Goal: Information Seeking & Learning: Learn about a topic

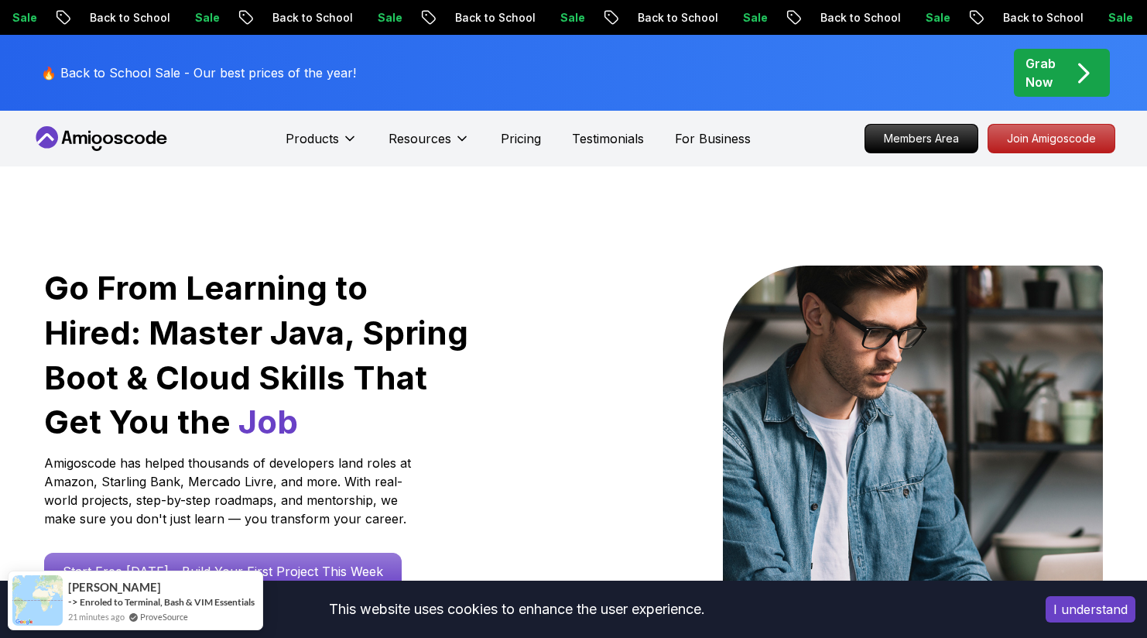
click at [1089, 611] on button "I understand" at bounding box center [1091, 609] width 90 height 26
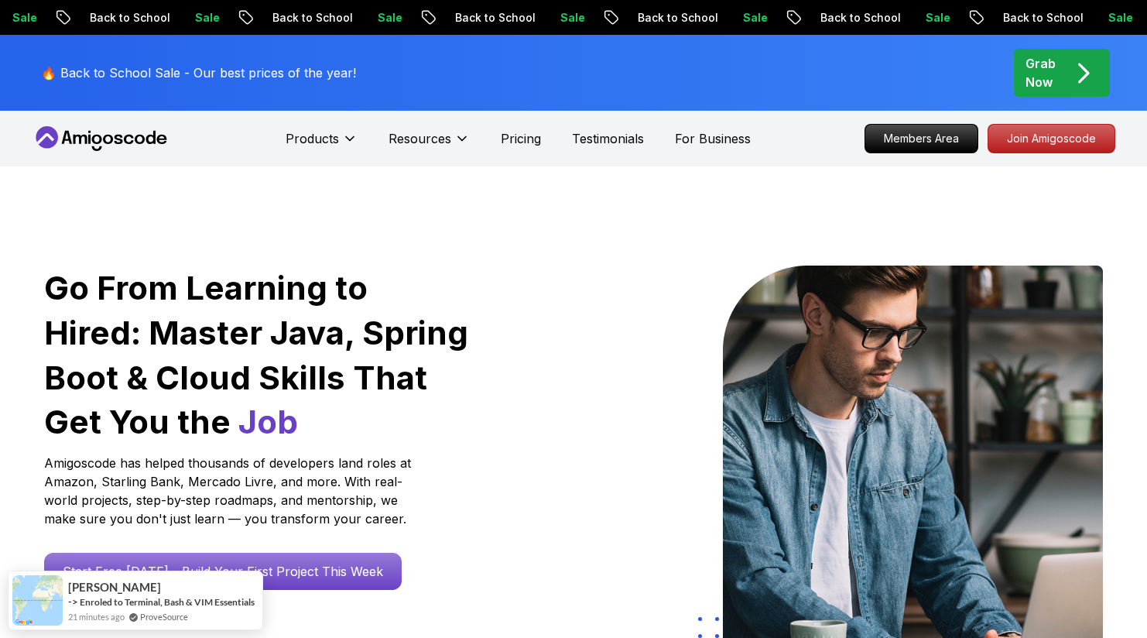
click at [135, 143] on icon at bounding box center [101, 138] width 139 height 25
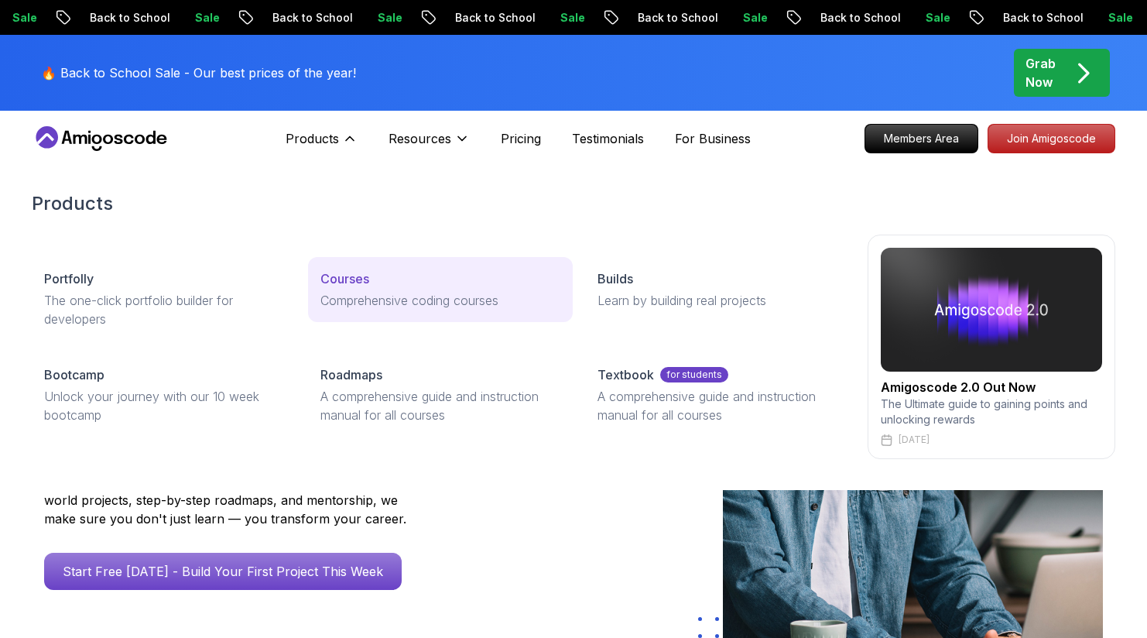
click at [394, 275] on div "Courses" at bounding box center [439, 278] width 239 height 19
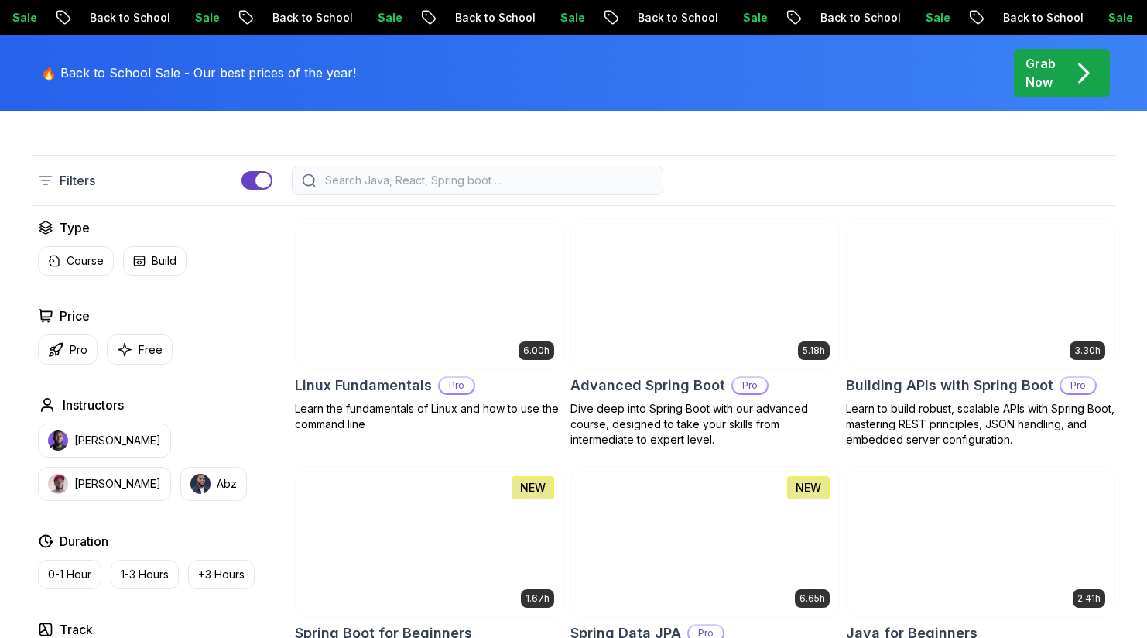
scroll to position [405, 0]
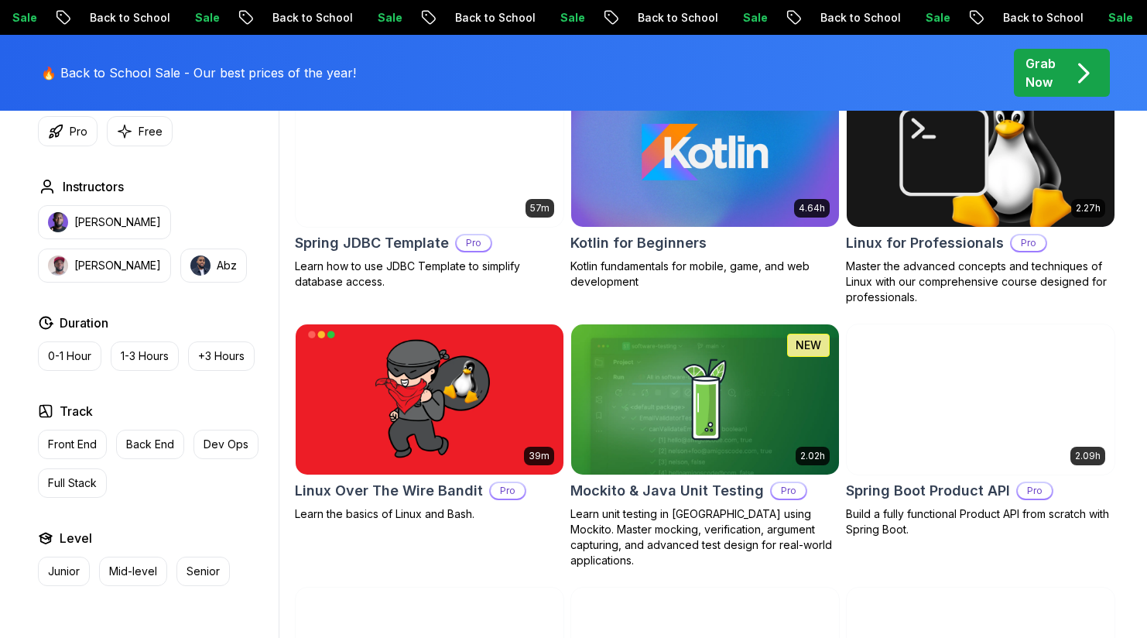
scroll to position [3207, 0]
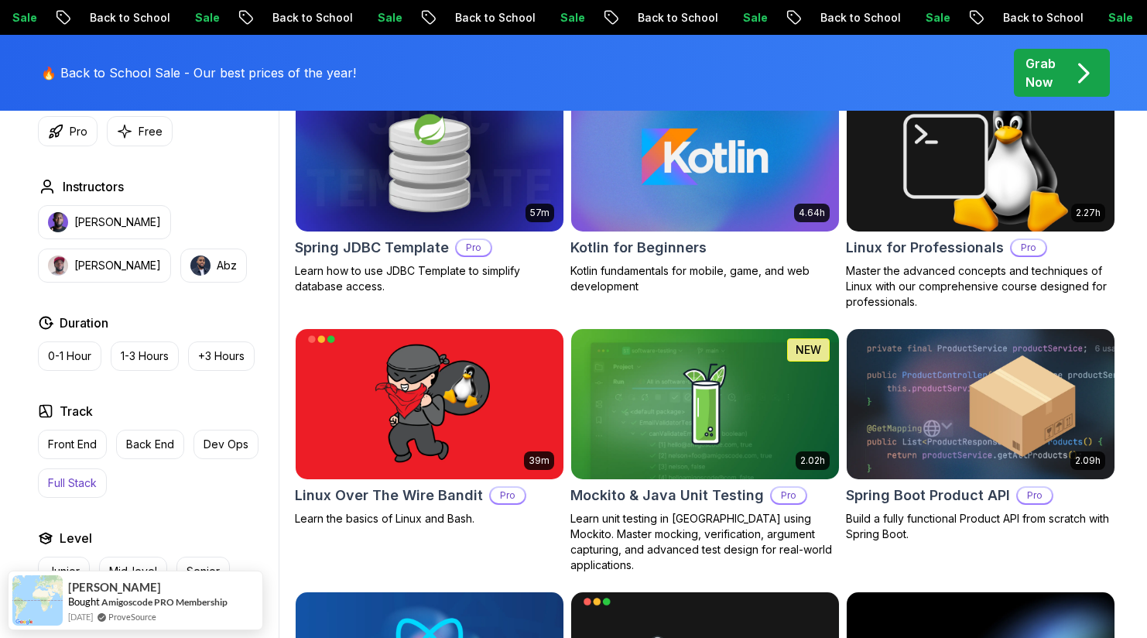
click at [84, 471] on button "Full Stack" at bounding box center [72, 482] width 69 height 29
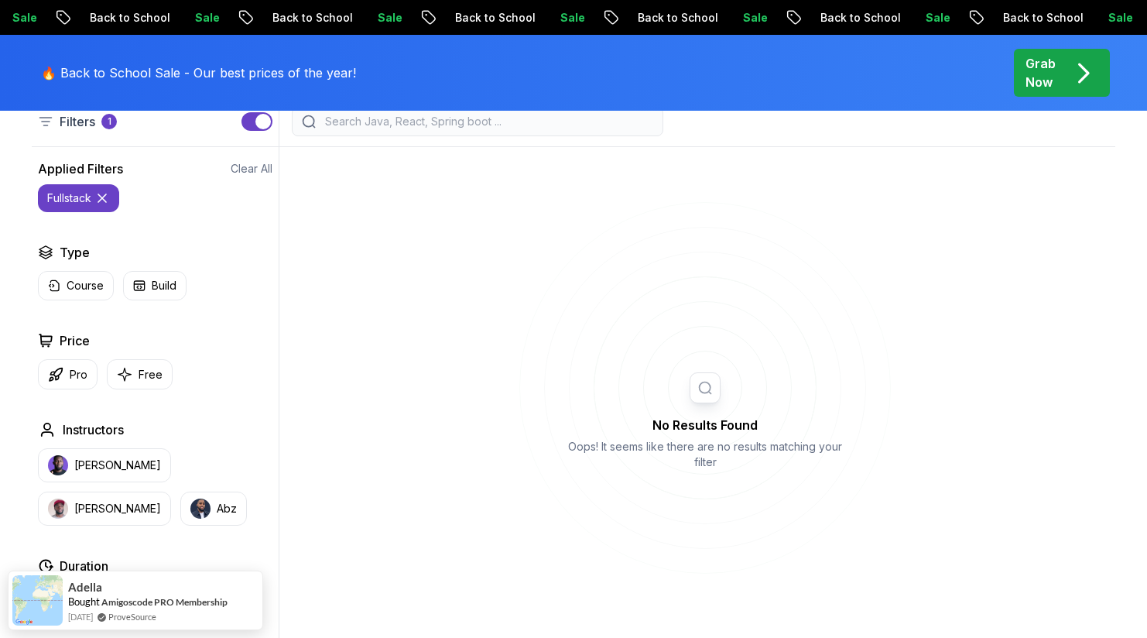
scroll to position [447, 0]
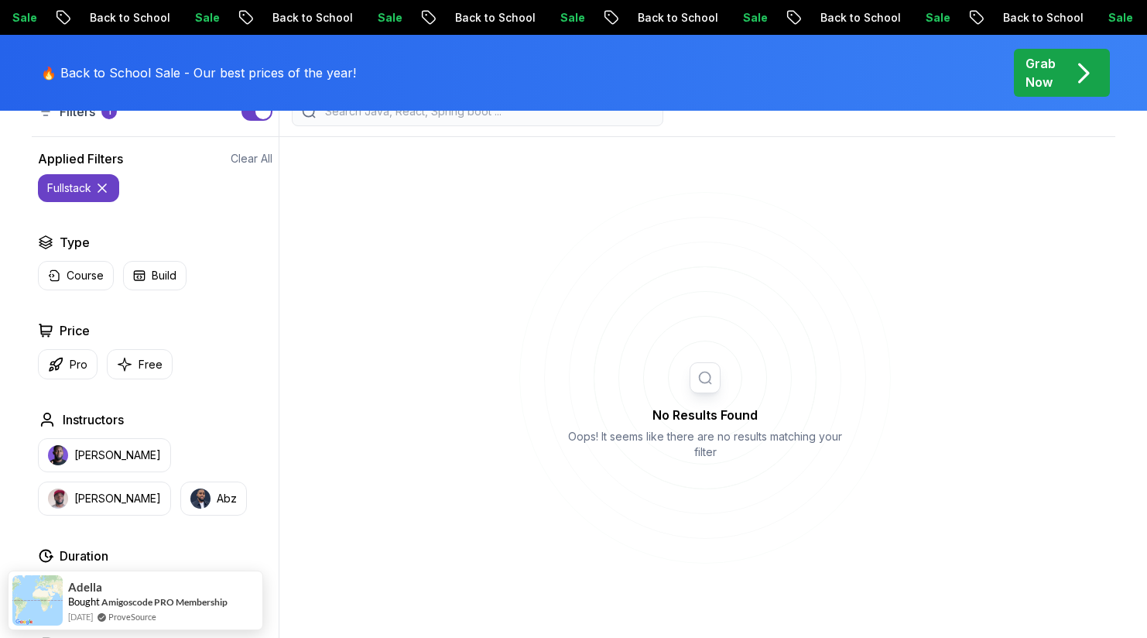
click at [100, 190] on icon at bounding box center [101, 187] width 15 height 15
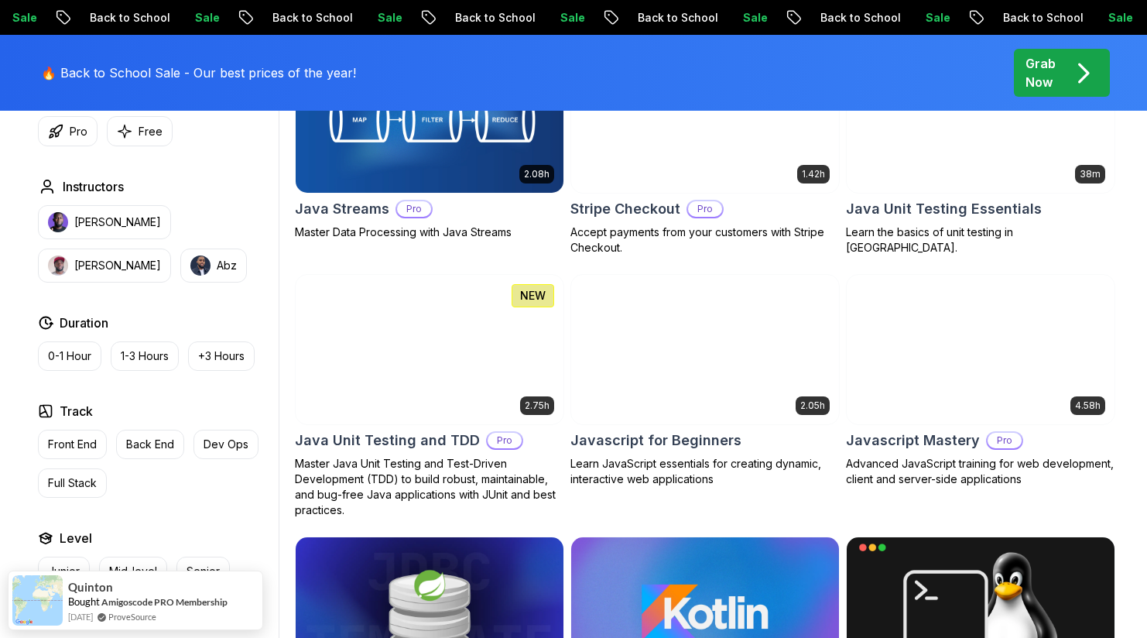
scroll to position [2778, 0]
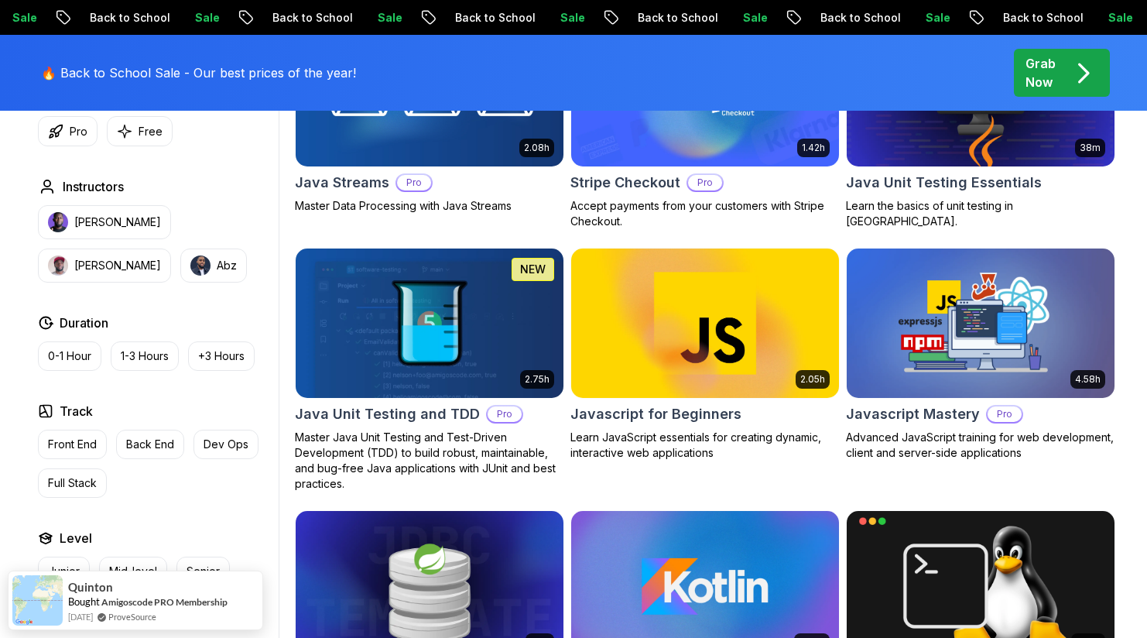
click at [1036, 323] on img at bounding box center [980, 323] width 281 height 157
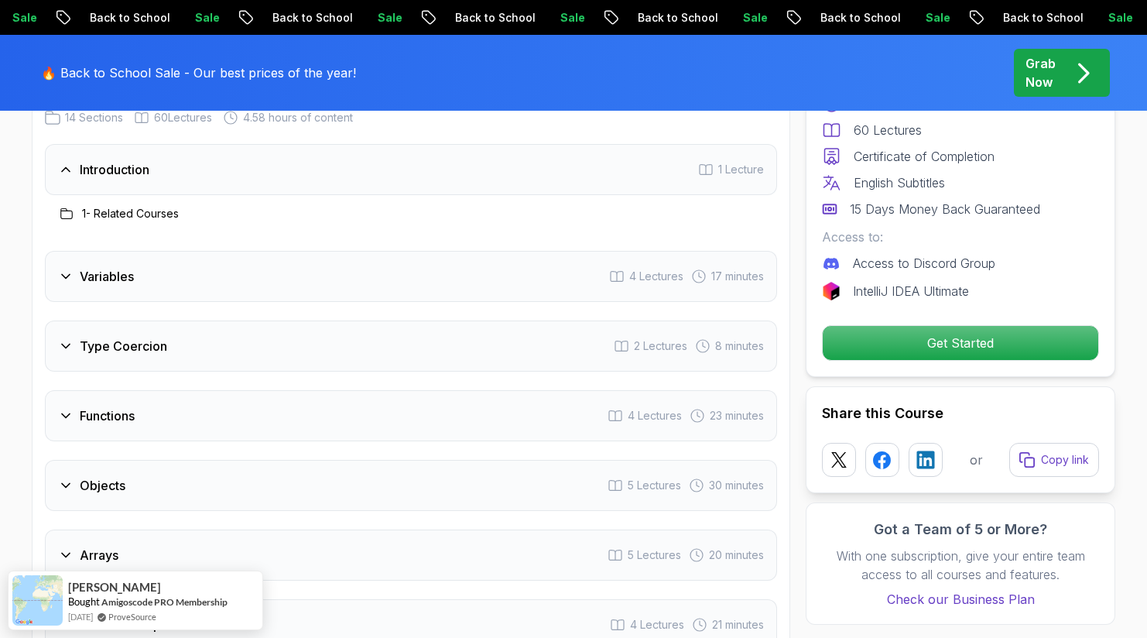
scroll to position [1447, 0]
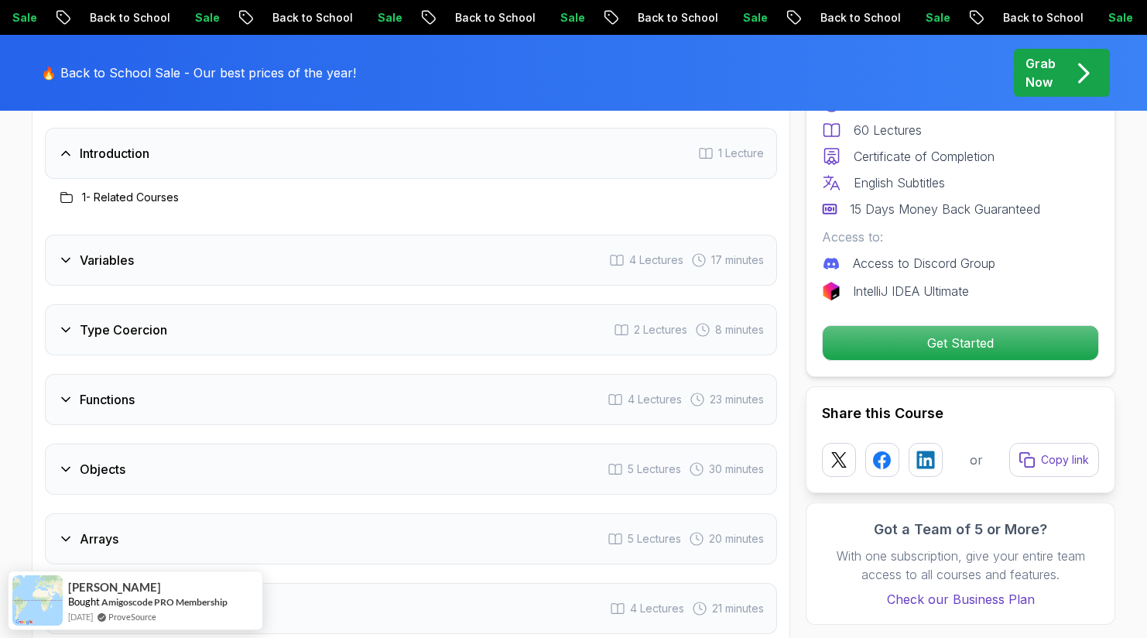
click at [120, 267] on h3 "Variables" at bounding box center [107, 260] width 54 height 19
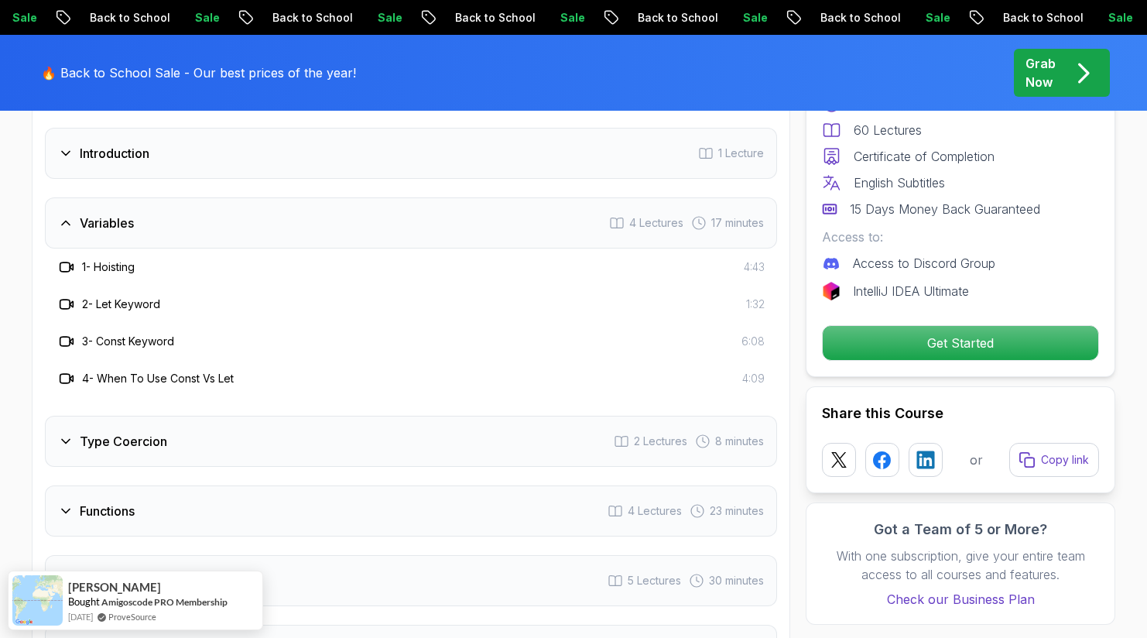
click at [147, 241] on div "Variables 4 Lectures 17 minutes" at bounding box center [411, 222] width 732 height 51
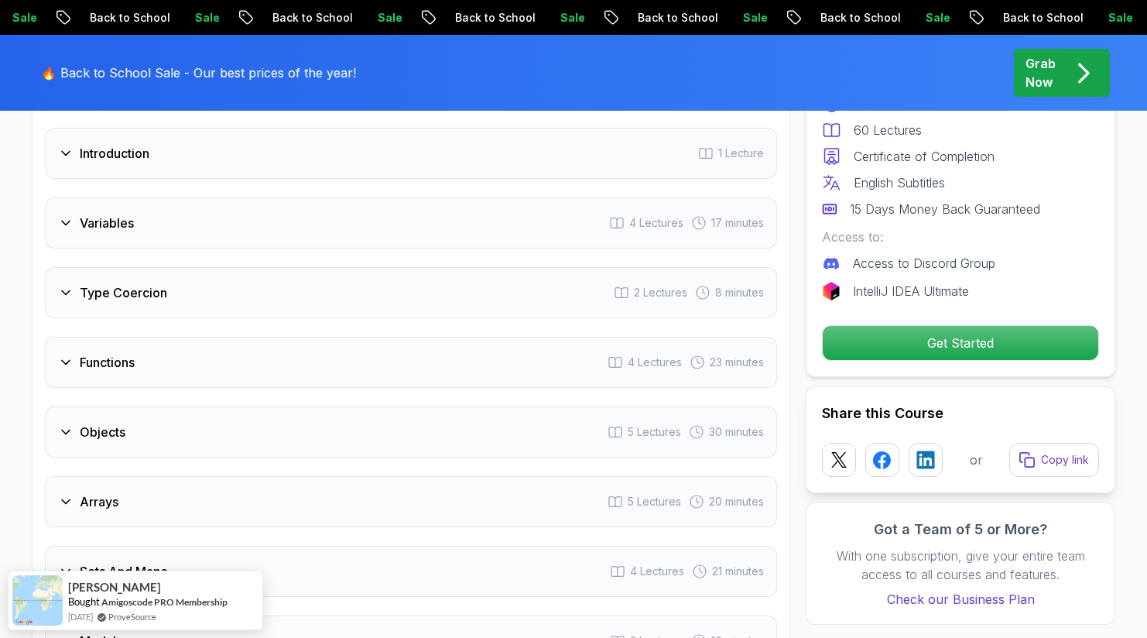
click at [165, 289] on h3 "Type Coercion" at bounding box center [123, 292] width 87 height 19
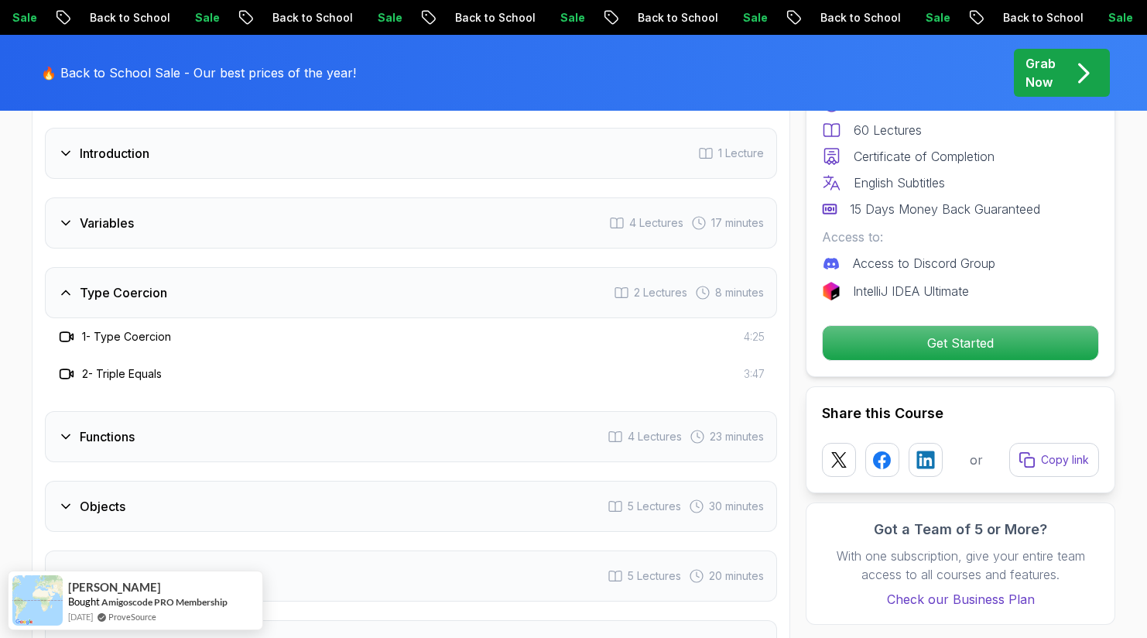
click at [176, 289] on div "Type Coercion 2 Lectures 8 minutes" at bounding box center [411, 292] width 732 height 51
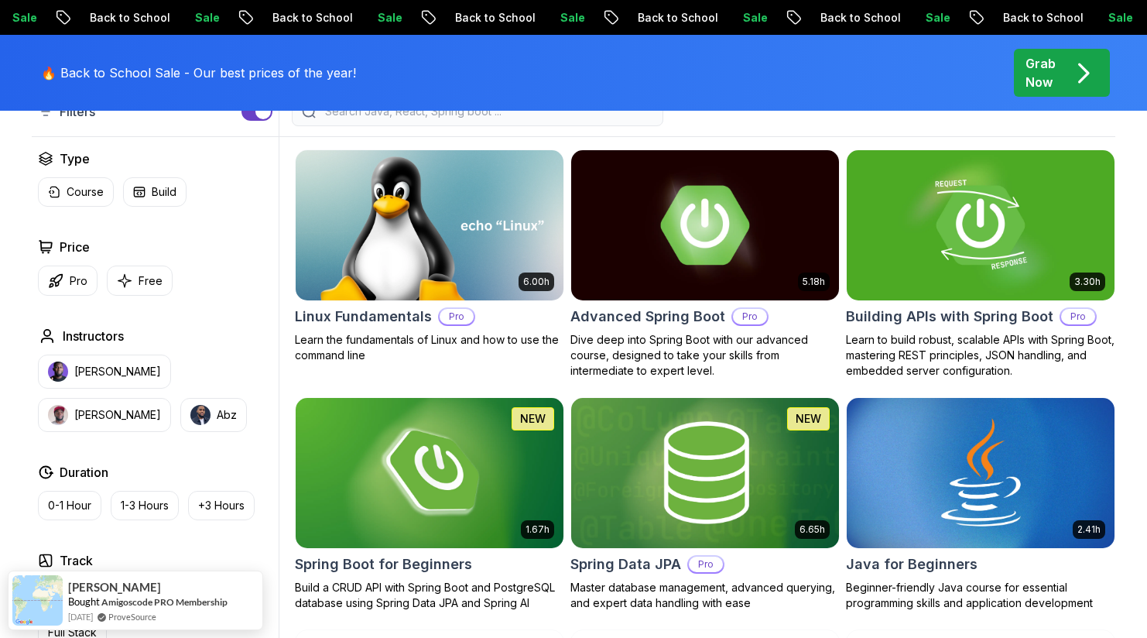
scroll to position [448, 0]
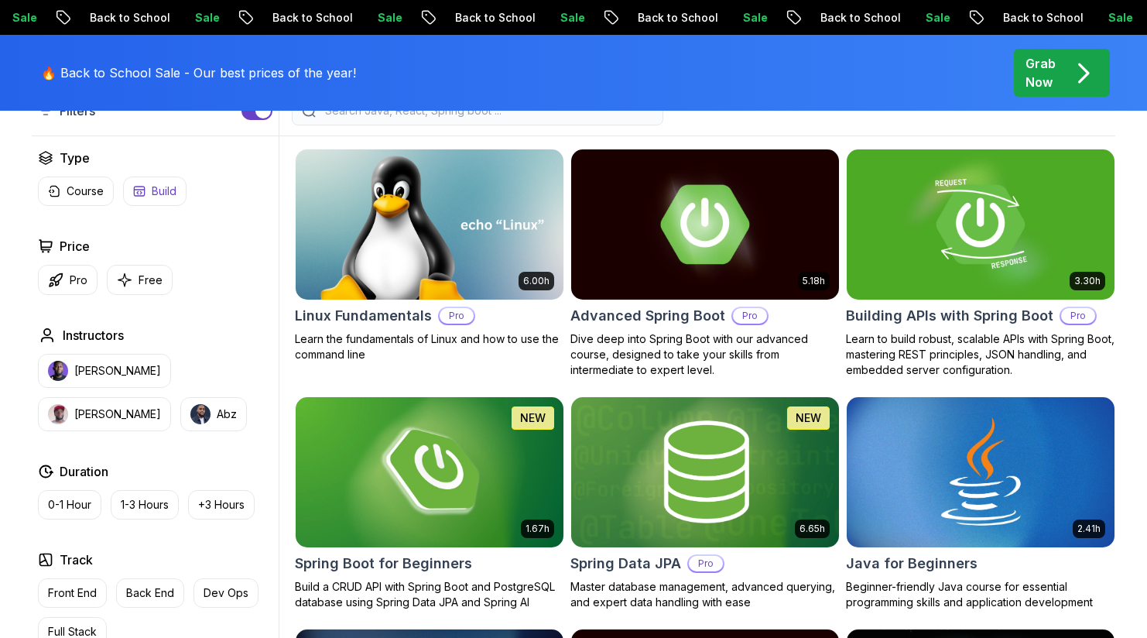
drag, startPoint x: 188, startPoint y: 206, endPoint x: 174, endPoint y: 200, distance: 15.2
click at [187, 206] on div "Type Course Build Price Pro Free Instructors [PERSON_NAME] [PERSON_NAME] Durati…" at bounding box center [155, 442] width 247 height 586
click at [174, 200] on button "Build" at bounding box center [154, 190] width 63 height 29
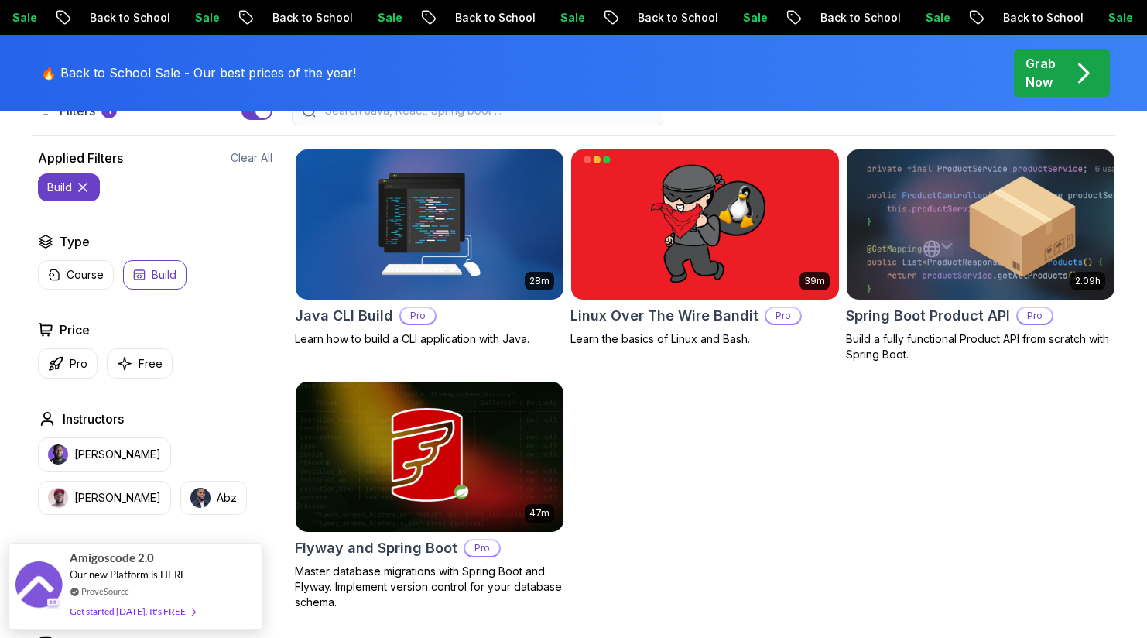
click at [84, 194] on icon at bounding box center [82, 187] width 15 height 15
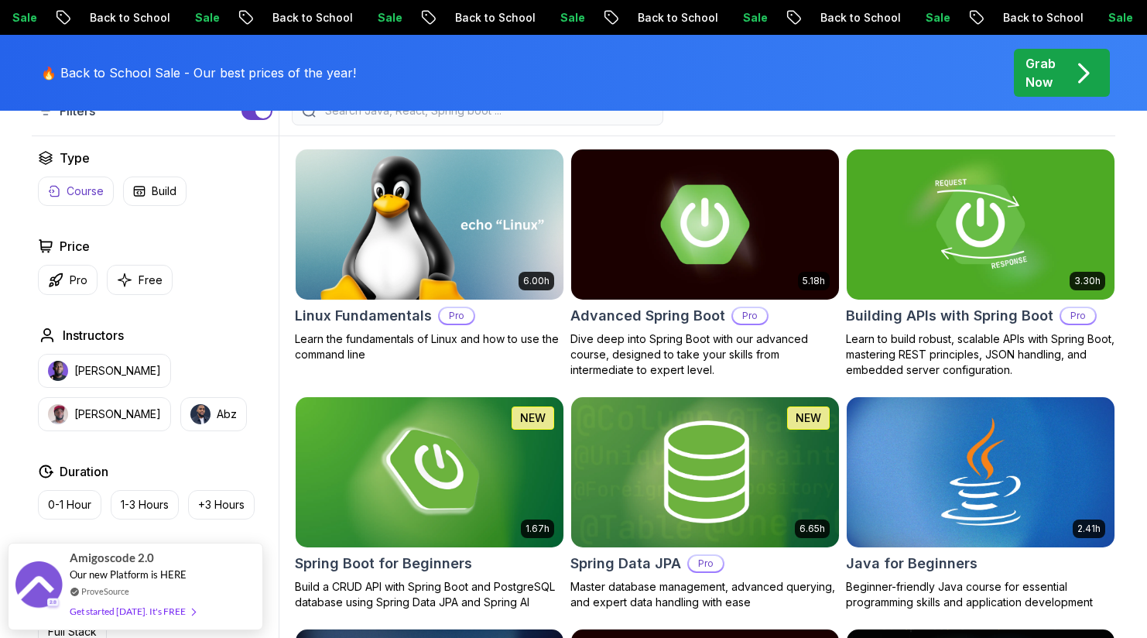
click at [95, 197] on p "Course" at bounding box center [85, 190] width 37 height 15
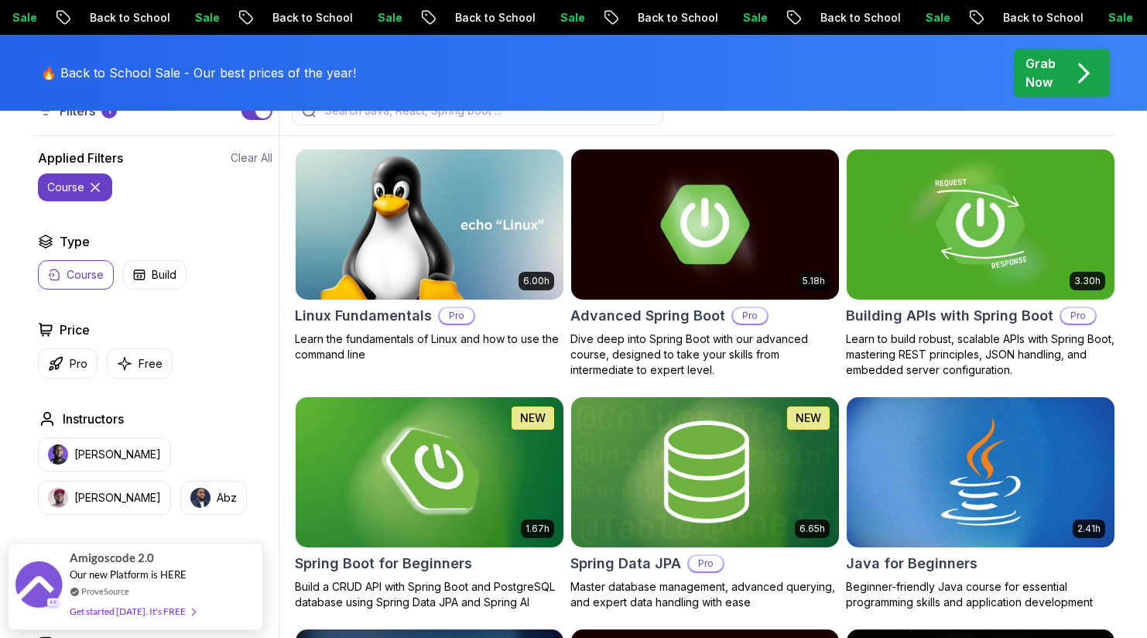
click at [100, 193] on icon at bounding box center [94, 187] width 15 height 15
